Goal: Information Seeking & Learning: Learn about a topic

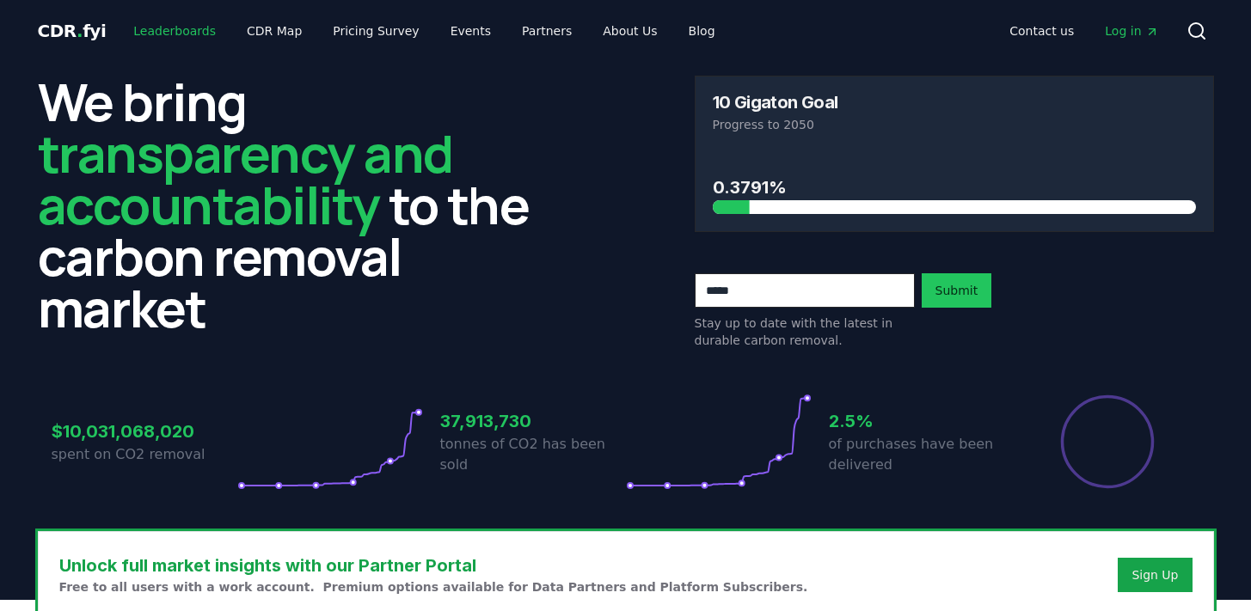
click at [175, 27] on link "Leaderboards" at bounding box center [175, 30] width 110 height 31
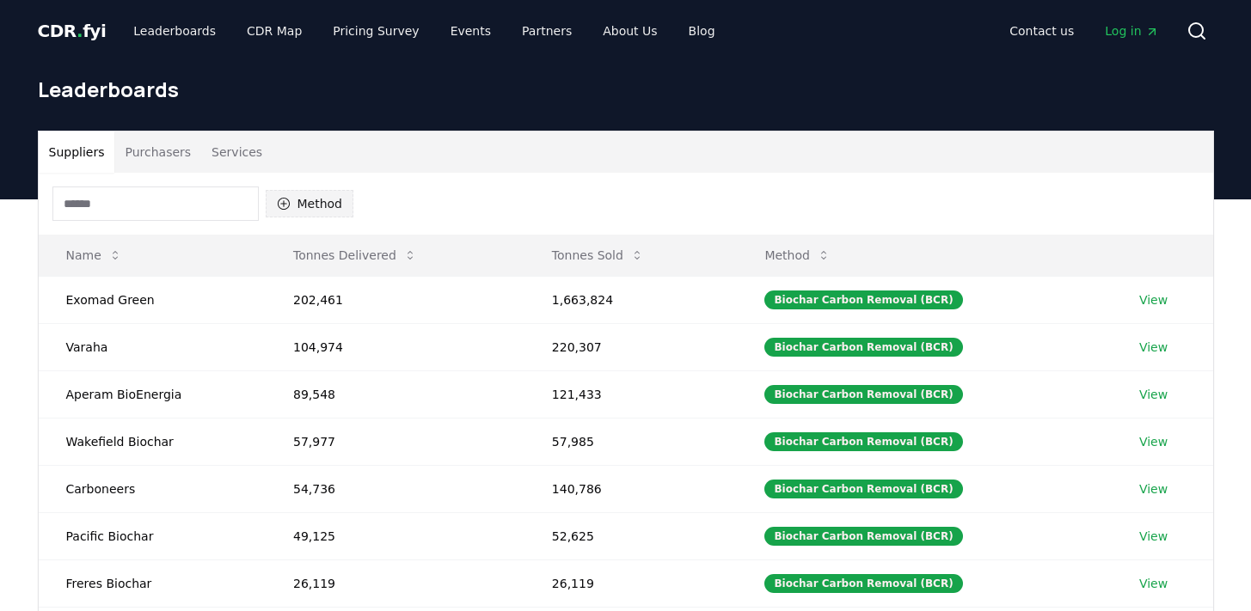
click at [315, 202] on button "Method" at bounding box center [310, 204] width 89 height 28
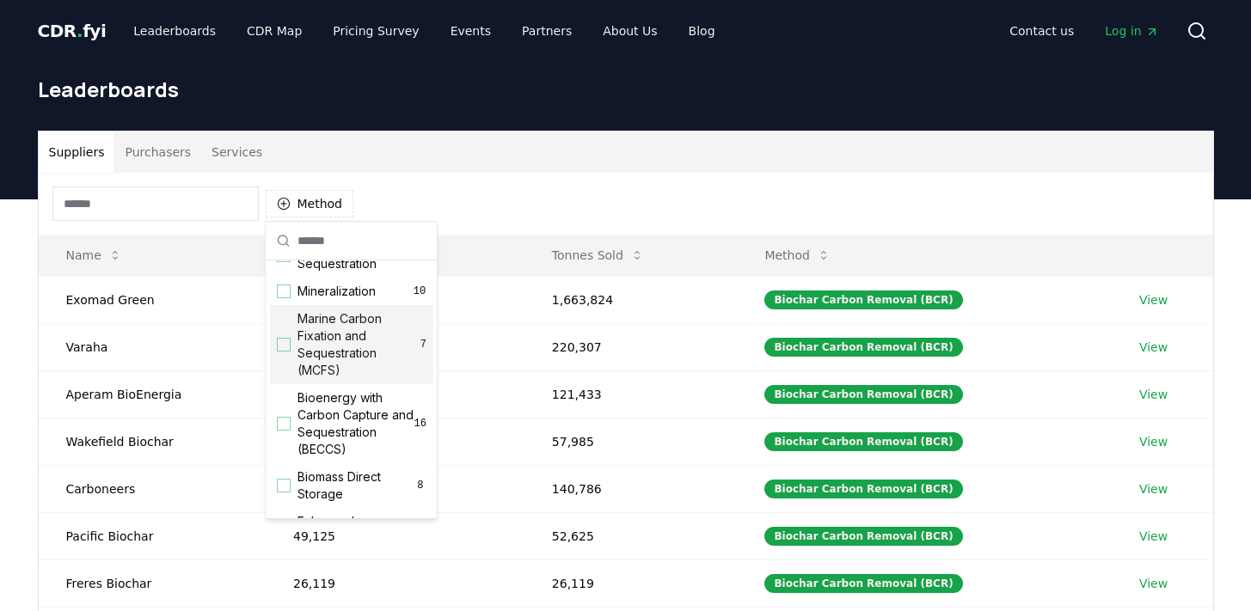
scroll to position [83, 0]
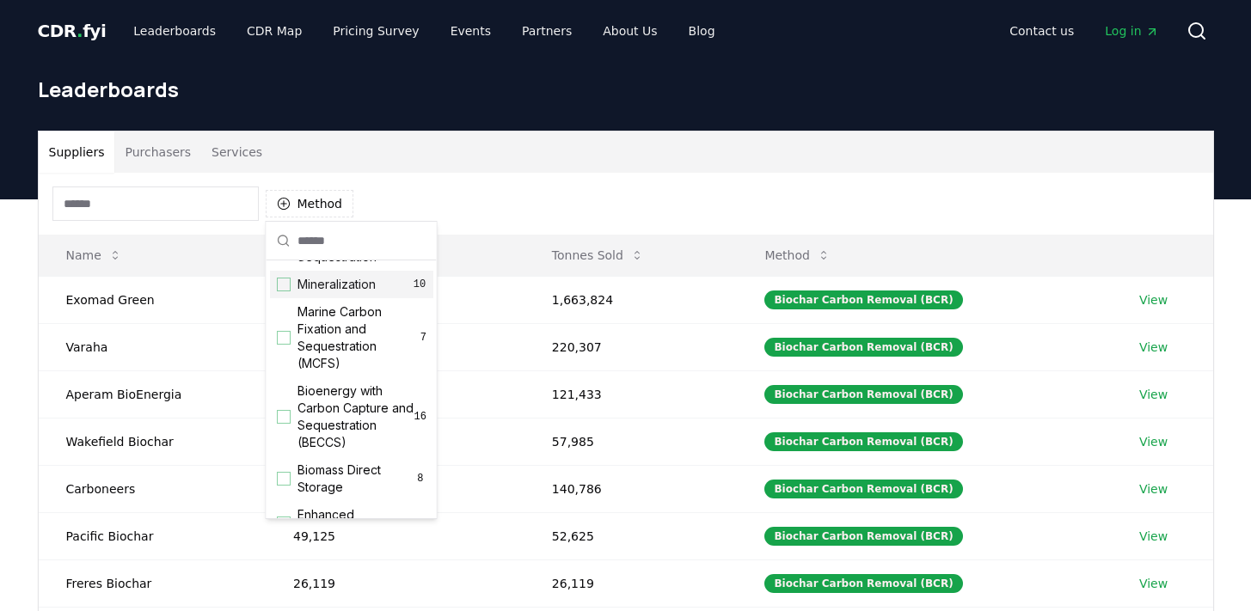
click at [354, 293] on span "Mineralization" at bounding box center [336, 284] width 78 height 17
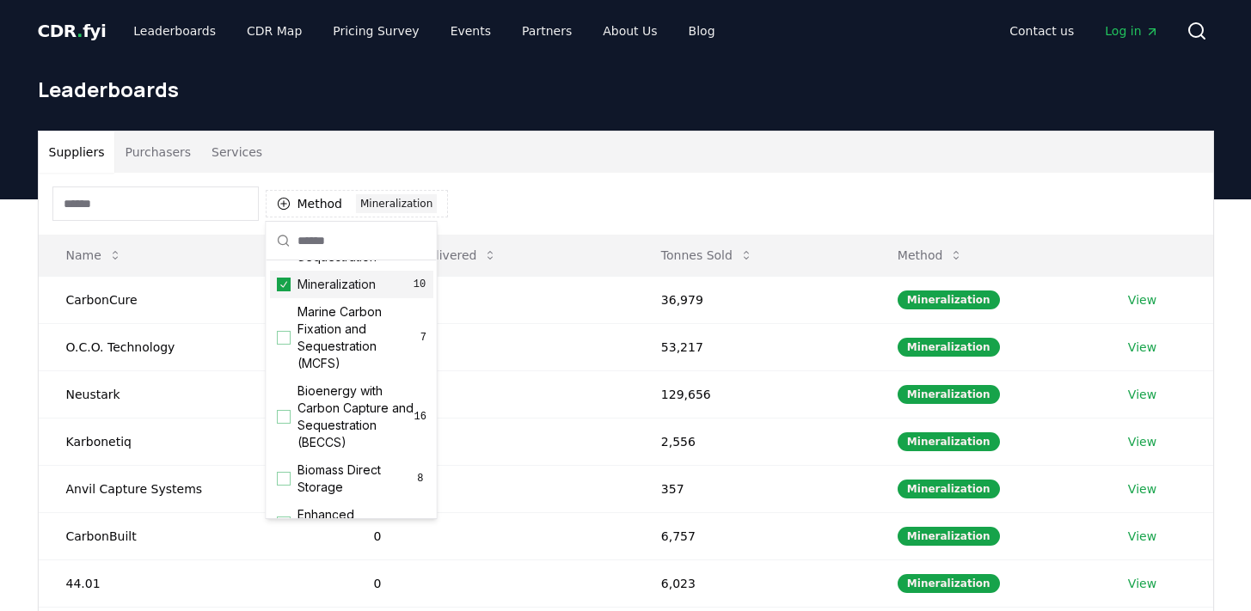
click at [520, 225] on div "Method 1 Mineralization" at bounding box center [626, 204] width 1174 height 62
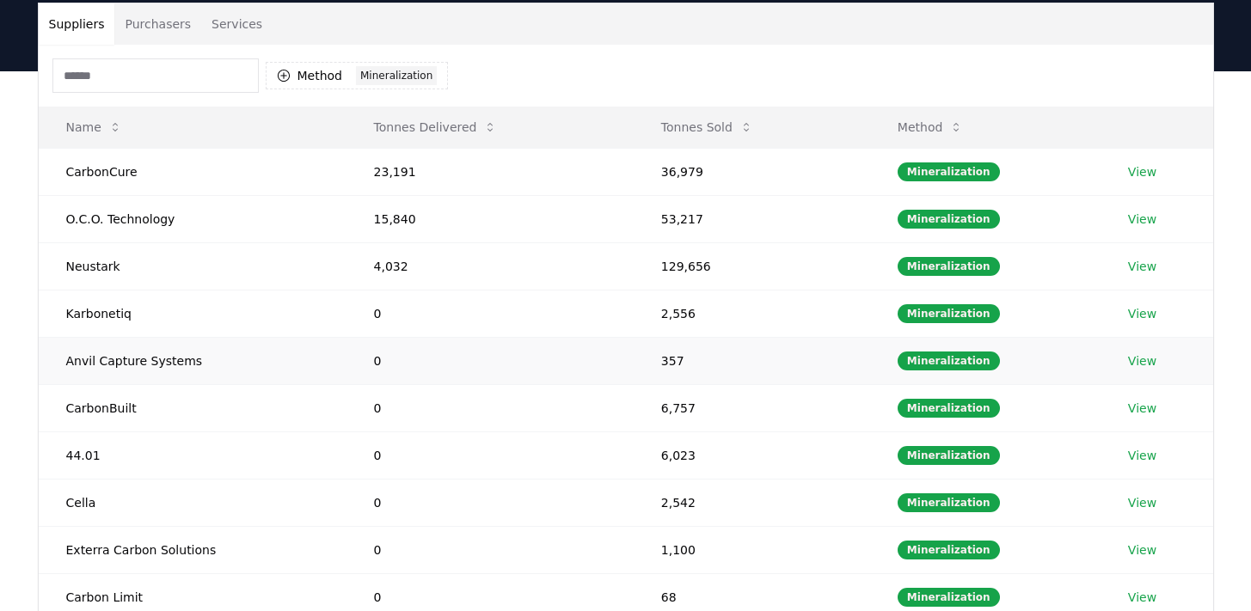
scroll to position [125, 0]
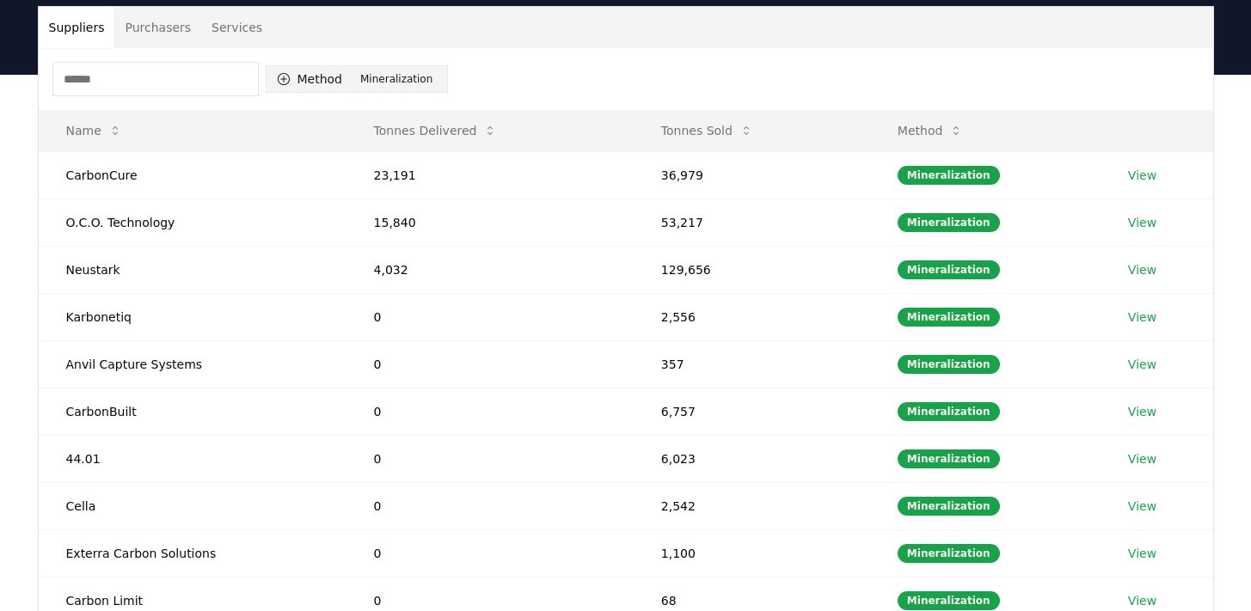
click at [350, 80] on button "Method 1 Mineralization" at bounding box center [357, 79] width 183 height 28
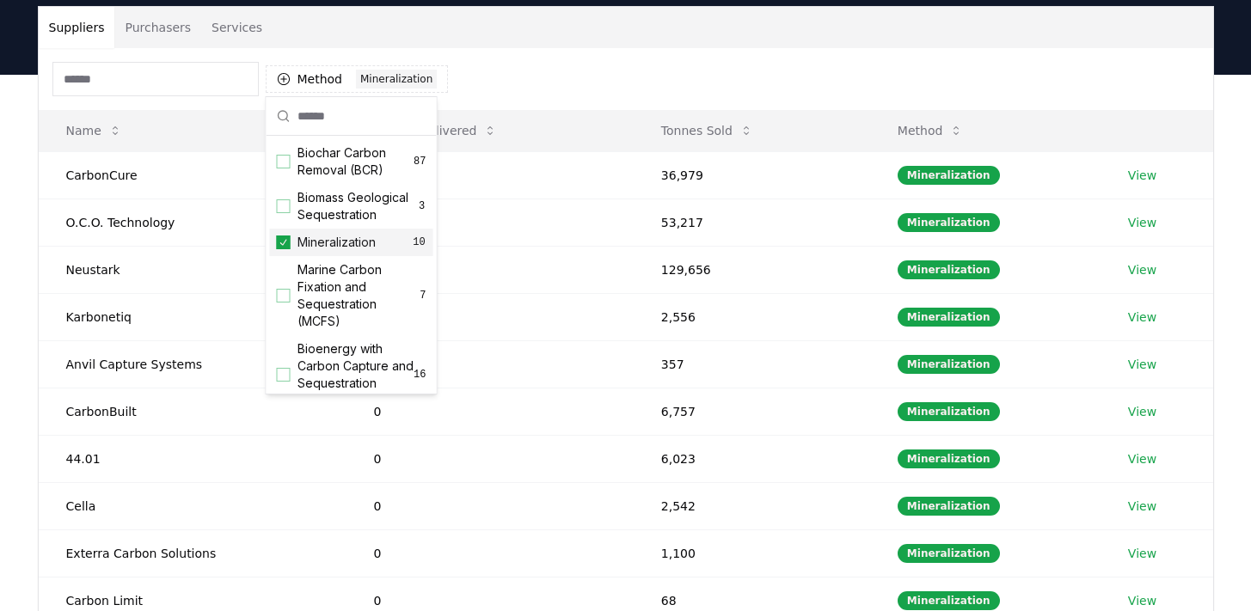
click at [291, 255] on div "Mineralization 10" at bounding box center [351, 243] width 163 height 28
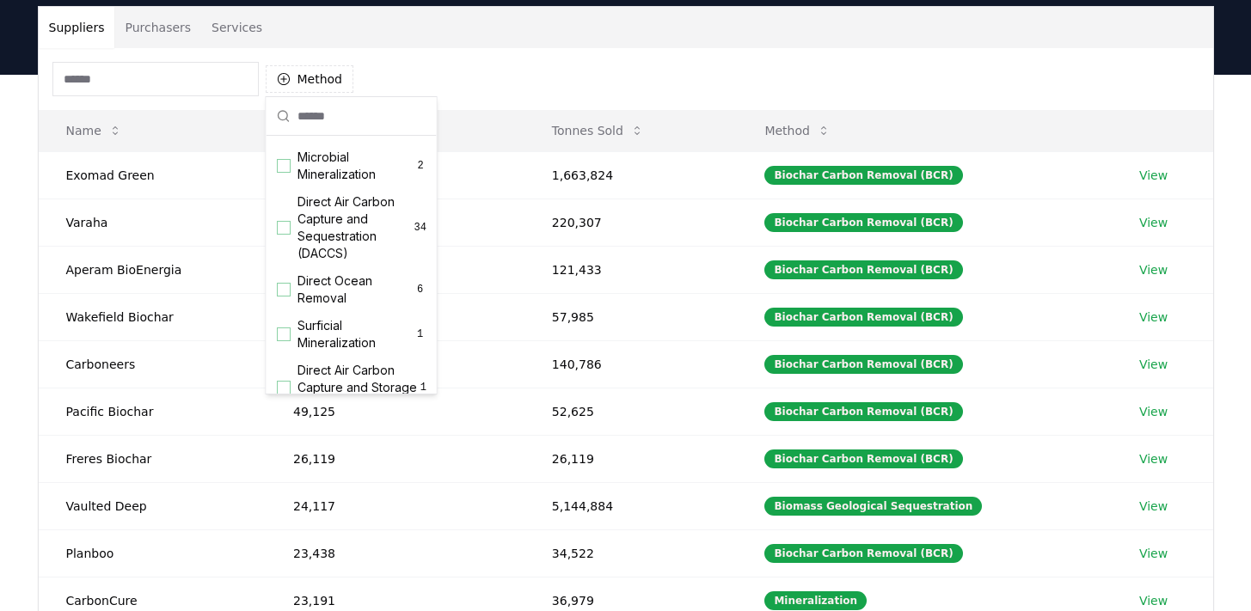
scroll to position [407, 0]
click at [322, 305] on span "Direct Ocean Removal" at bounding box center [355, 288] width 116 height 34
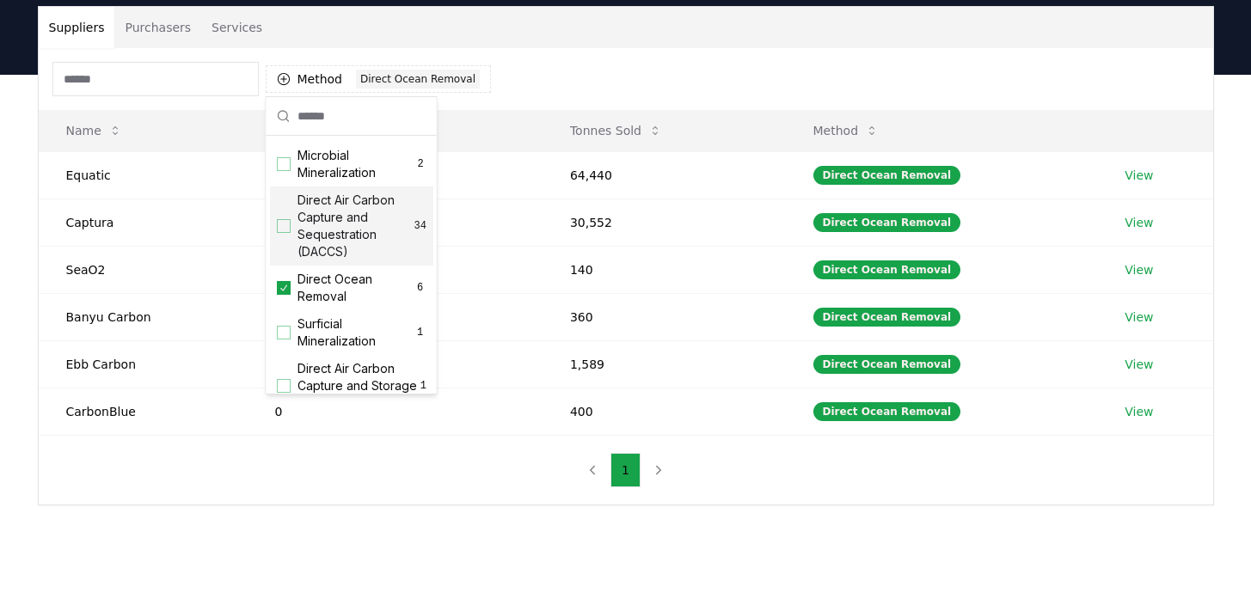
click at [578, 61] on div "Method 1 Direct Ocean Removal" at bounding box center [626, 79] width 1174 height 62
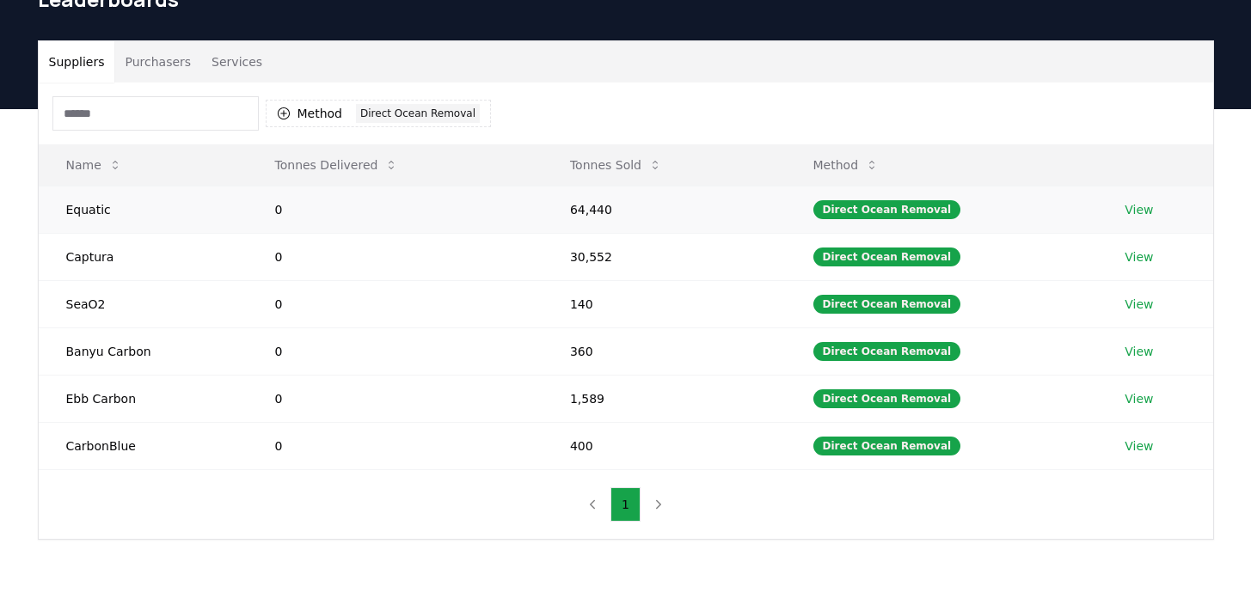
scroll to position [89, 0]
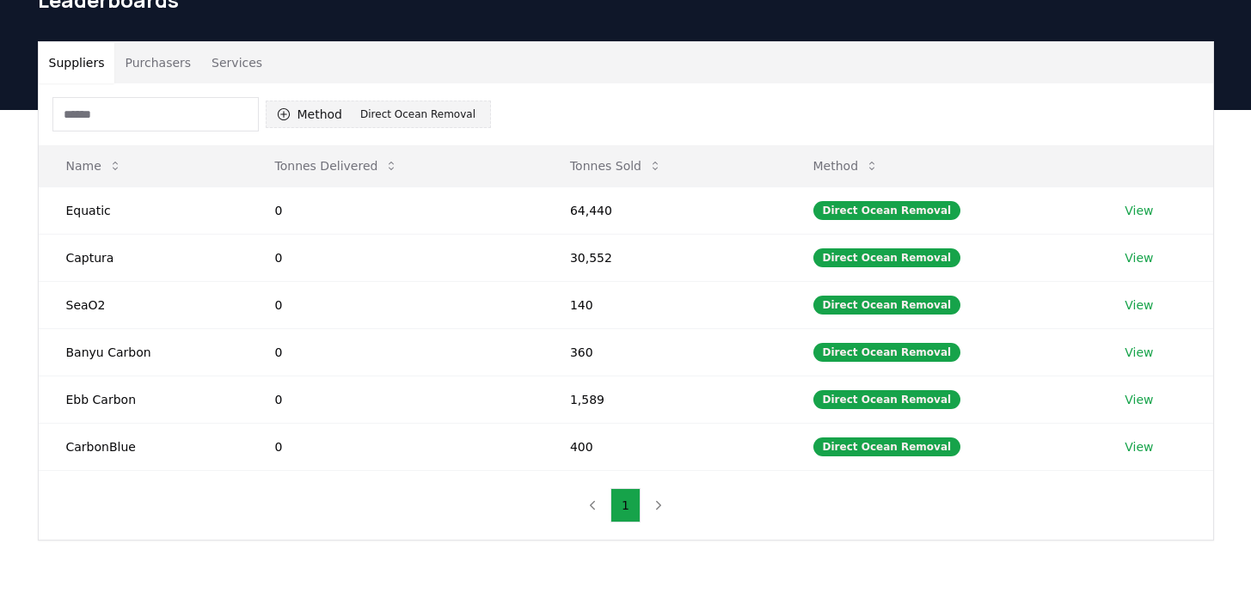
click at [324, 113] on button "Method 1 Direct Ocean Removal" at bounding box center [378, 115] width 225 height 28
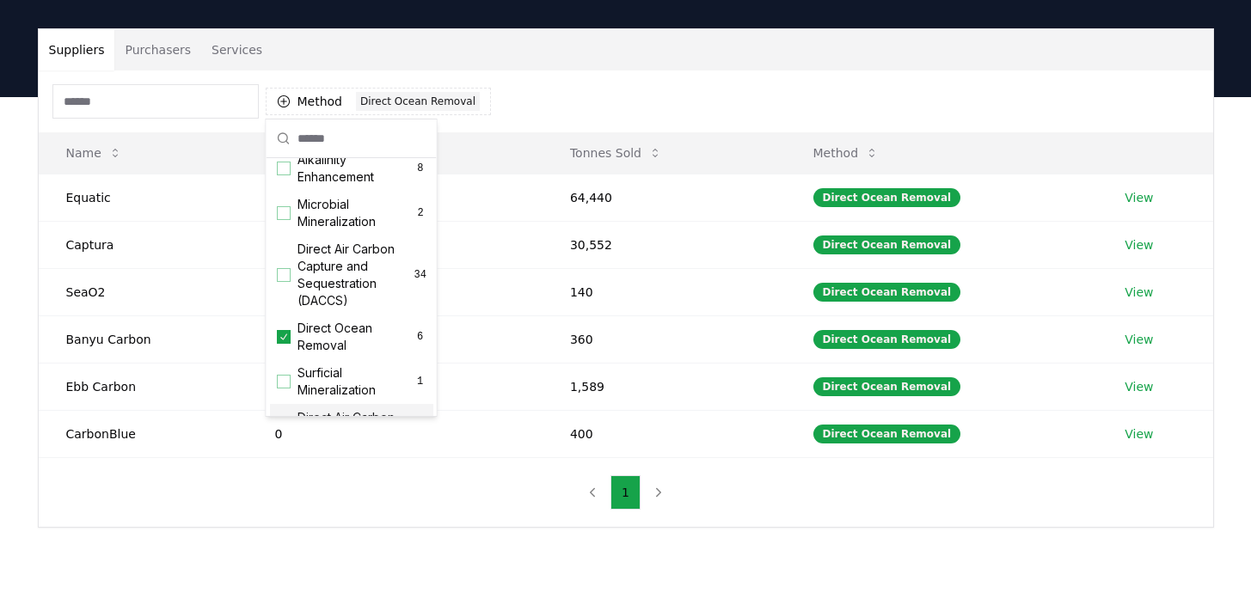
scroll to position [372, 0]
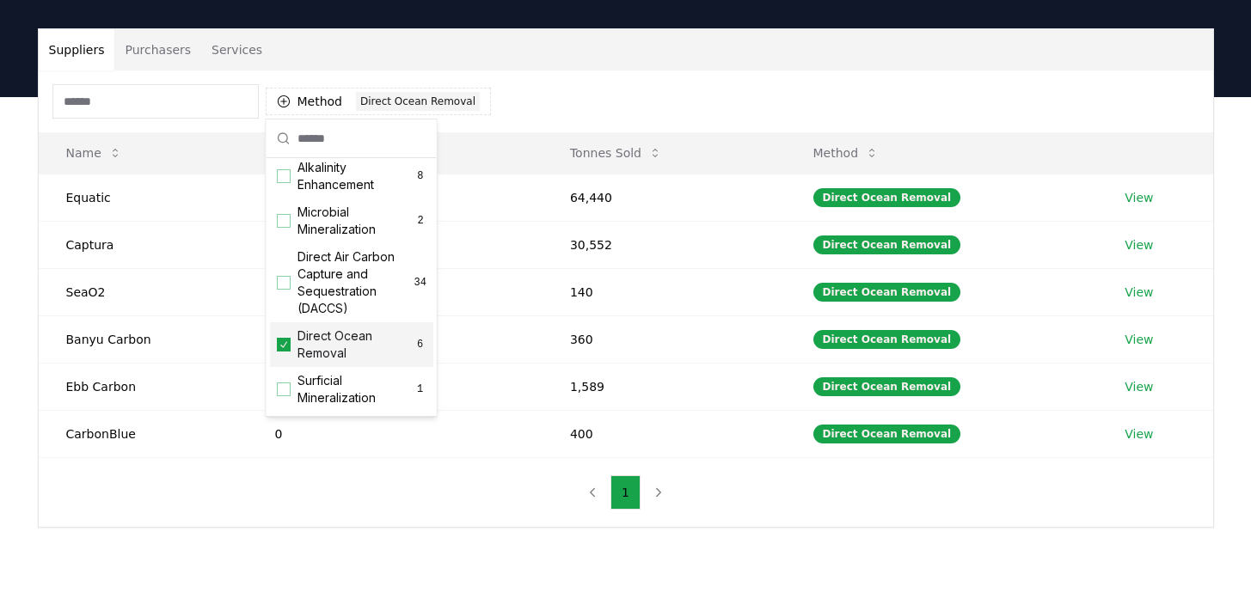
click at [307, 359] on span "Direct Ocean Removal" at bounding box center [355, 345] width 116 height 34
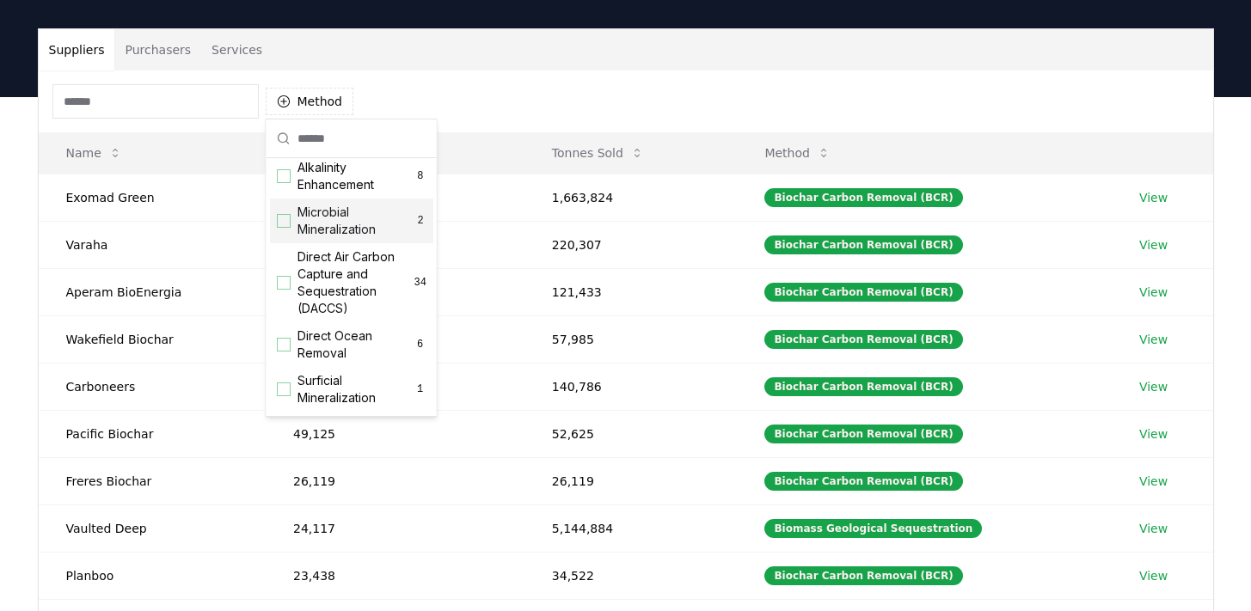
click at [341, 238] on span "Microbial Mineralization" at bounding box center [355, 221] width 117 height 34
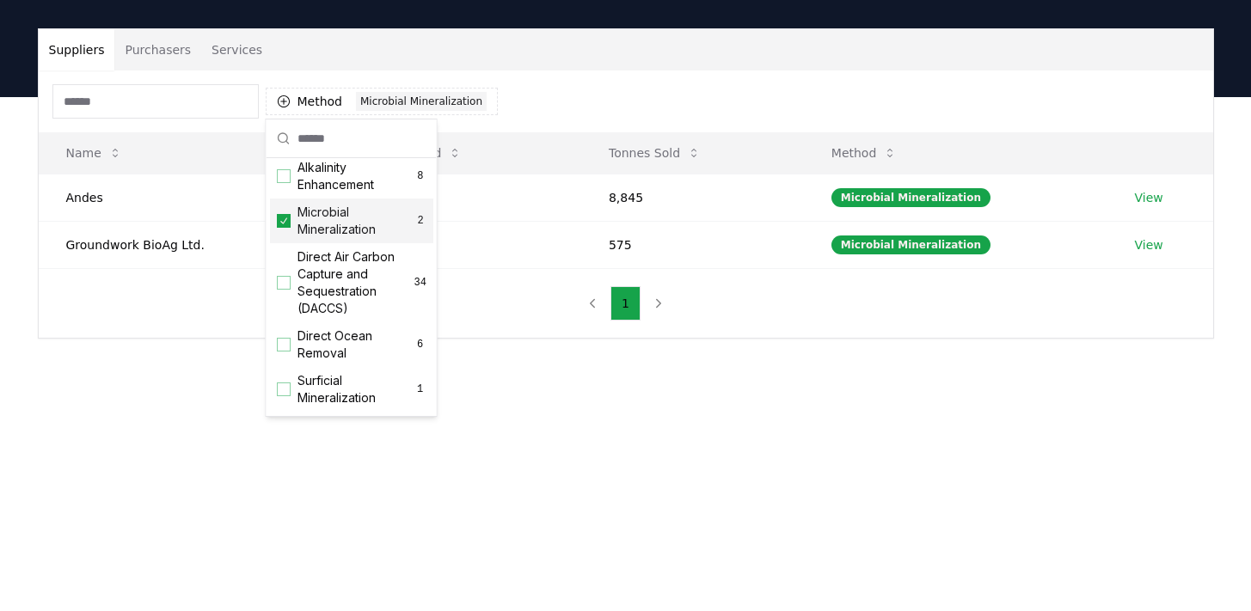
click at [341, 238] on span "Microbial Mineralization" at bounding box center [355, 221] width 117 height 34
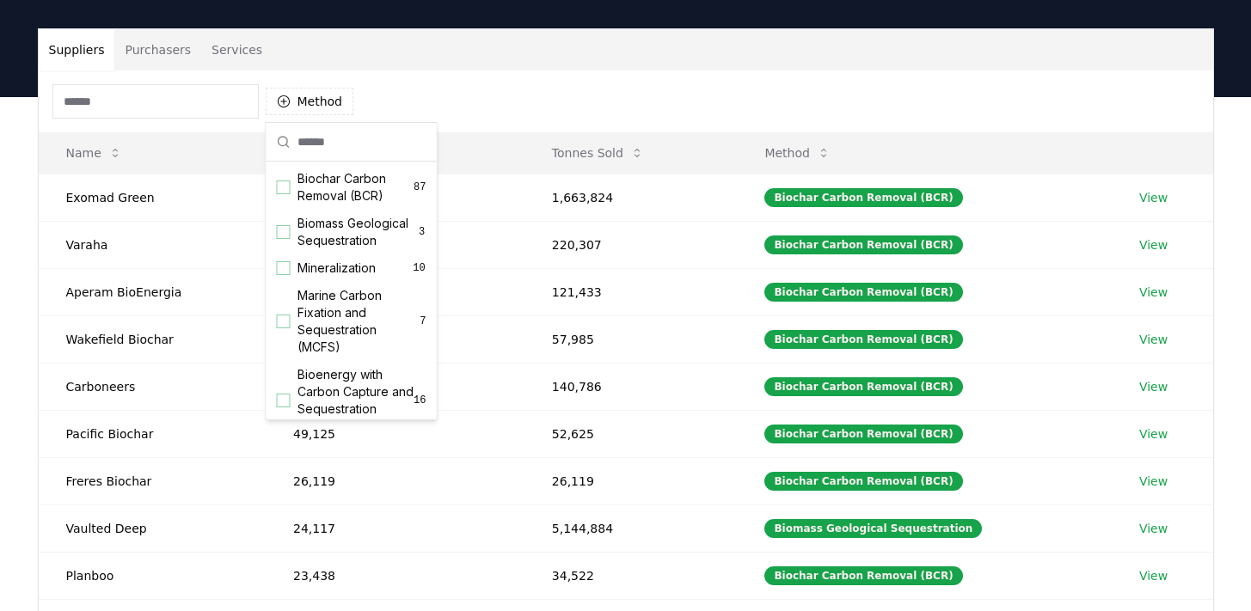
scroll to position [87, 0]
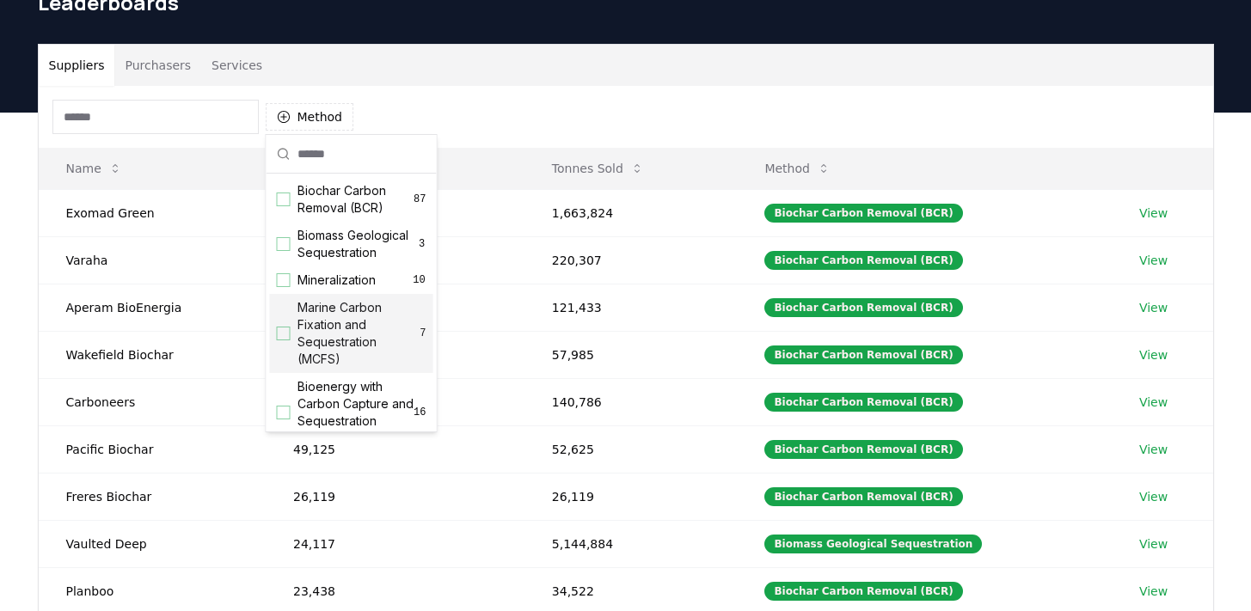
click at [340, 363] on span "Marine Carbon Fixation and Sequestration (MCFS)" at bounding box center [358, 333] width 123 height 69
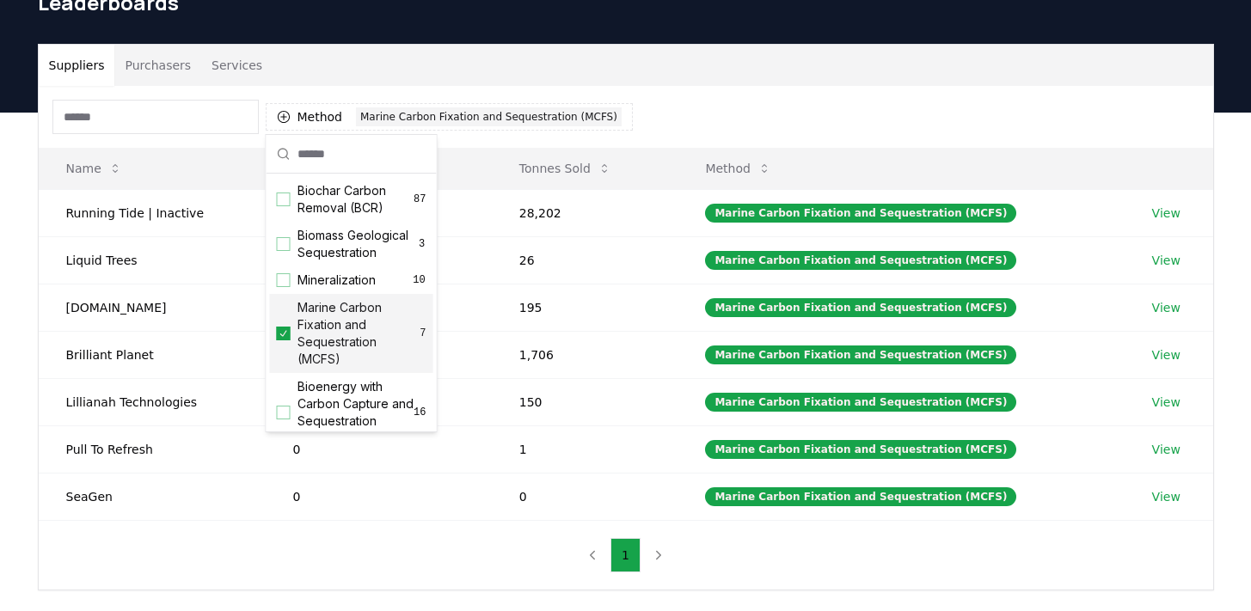
click at [348, 350] on span "Marine Carbon Fixation and Sequestration (MCFS)" at bounding box center [358, 333] width 123 height 69
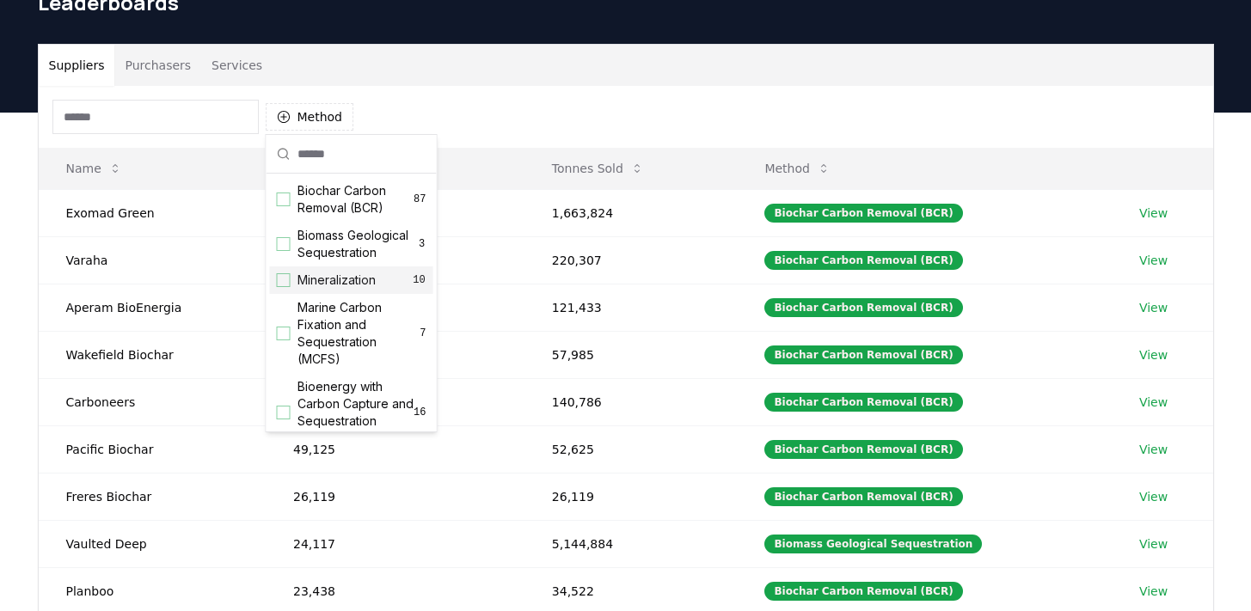
click at [137, 114] on input at bounding box center [155, 117] width 206 height 34
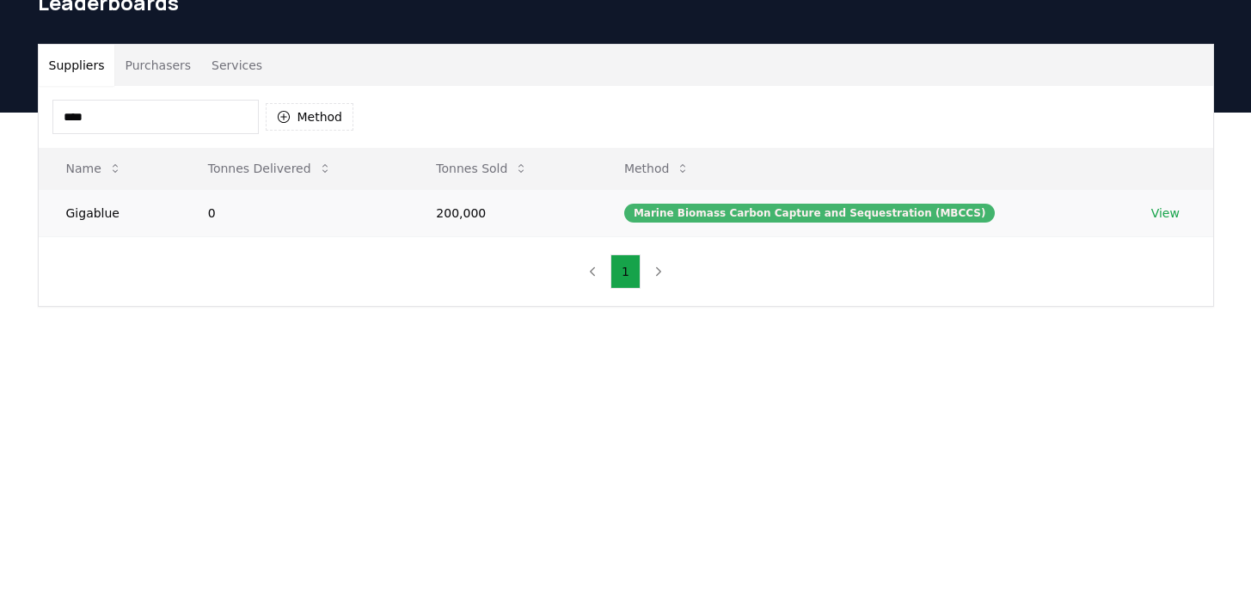
type input "****"
drag, startPoint x: 730, startPoint y: 216, endPoint x: 974, endPoint y: 221, distance: 244.2
click at [973, 219] on td "Marine Biomass Carbon Capture and Sequestration (MBCCS)" at bounding box center [860, 212] width 527 height 47
click at [958, 218] on div "Marine Biomass Carbon Capture and Sequestration (MBCCS)" at bounding box center [809, 213] width 371 height 19
drag, startPoint x: 918, startPoint y: 214, endPoint x: 634, endPoint y: 207, distance: 284.7
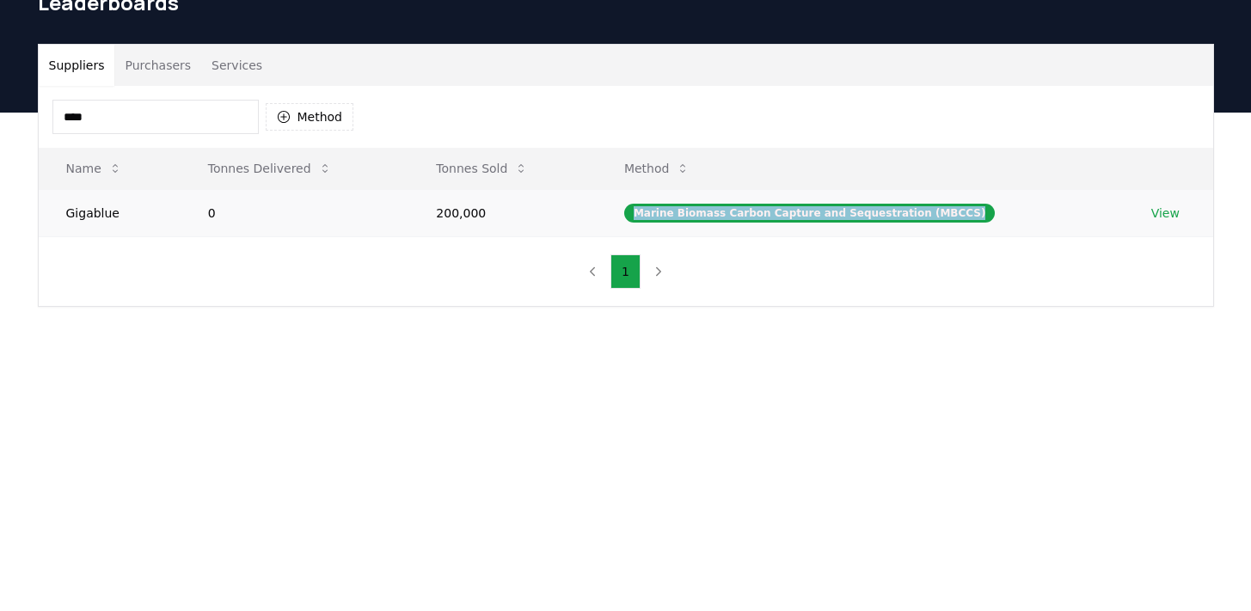
click at [634, 207] on td "Marine Biomass Carbon Capture and Sequestration (MBCCS)" at bounding box center [860, 212] width 527 height 47
copy div "Marine Biomass Carbon Capture and Sequestration (MBCCS)"
